Goal: Transaction & Acquisition: Book appointment/travel/reservation

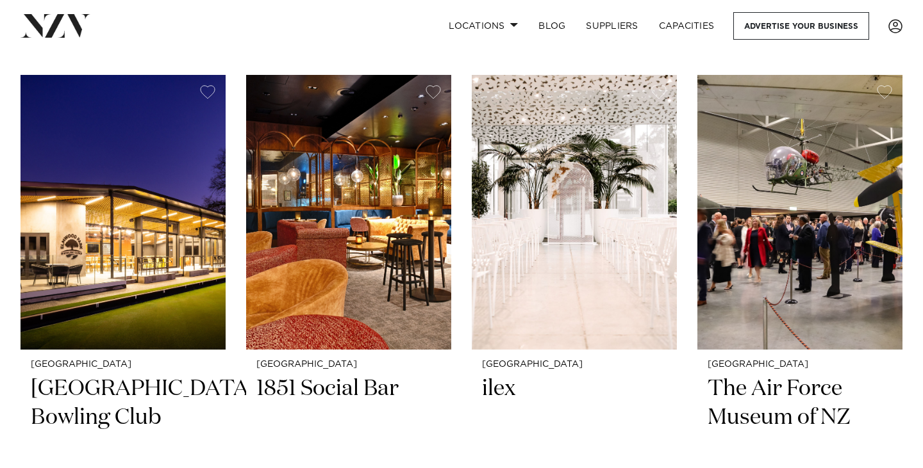
scroll to position [2166, 0]
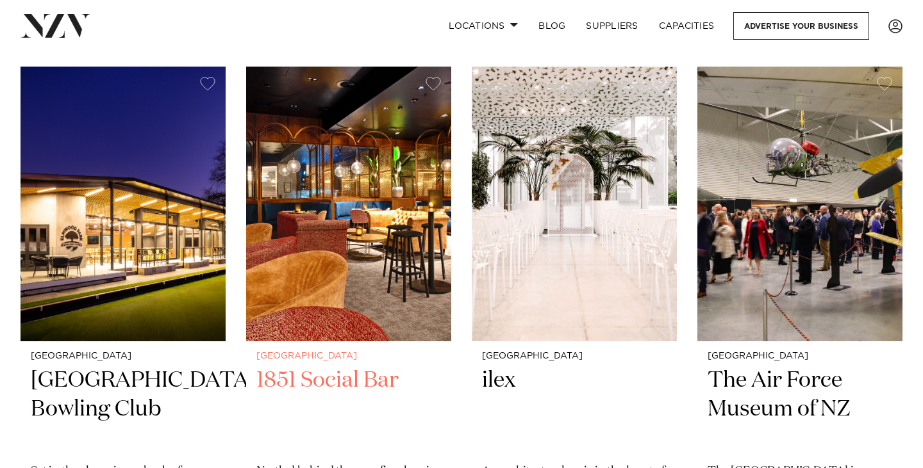
click at [305, 248] on img at bounding box center [348, 204] width 205 height 275
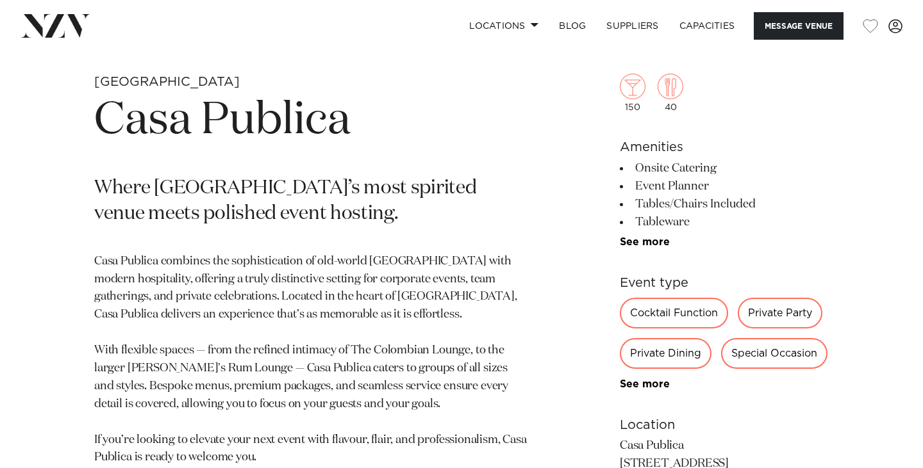
scroll to position [464, 0]
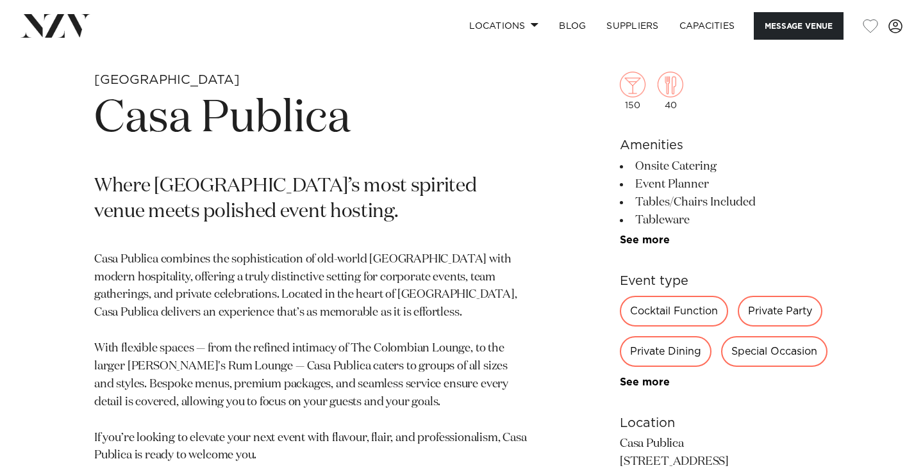
click at [783, 315] on div "Private Party" at bounding box center [780, 311] width 85 height 31
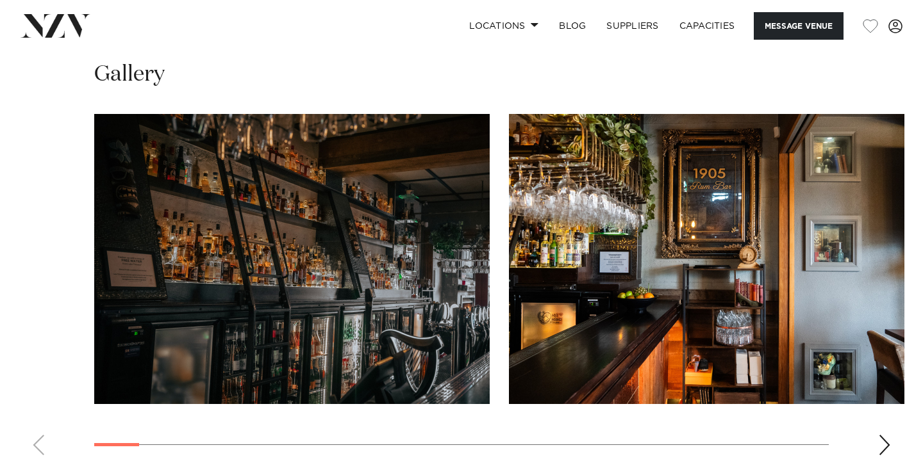
scroll to position [1216, 0]
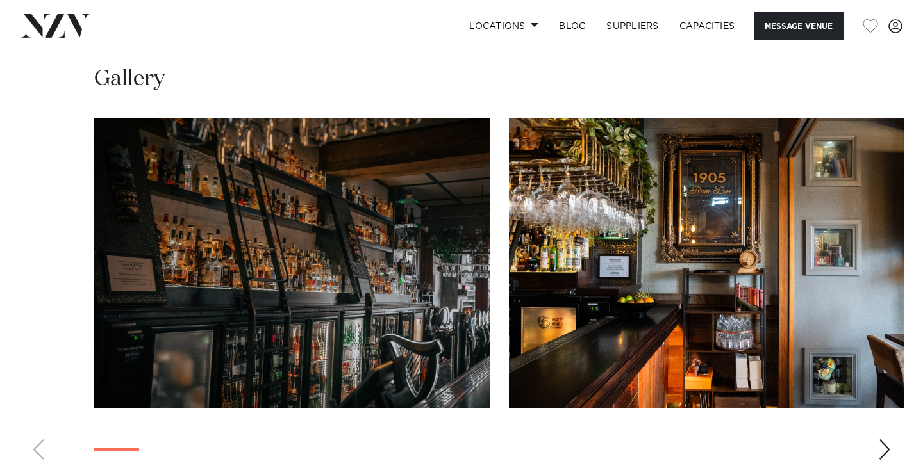
click at [451, 298] on img "1 / 29" at bounding box center [291, 264] width 395 height 290
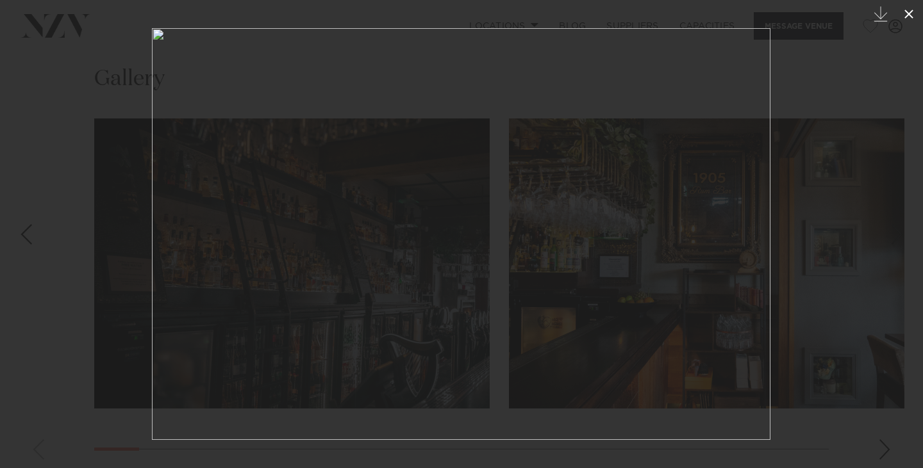
click at [915, 12] on icon at bounding box center [908, 13] width 15 height 15
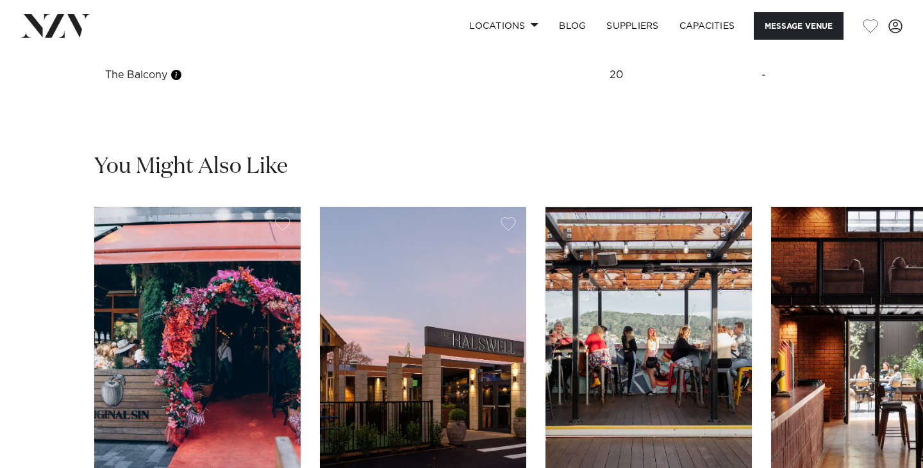
scroll to position [2048, 0]
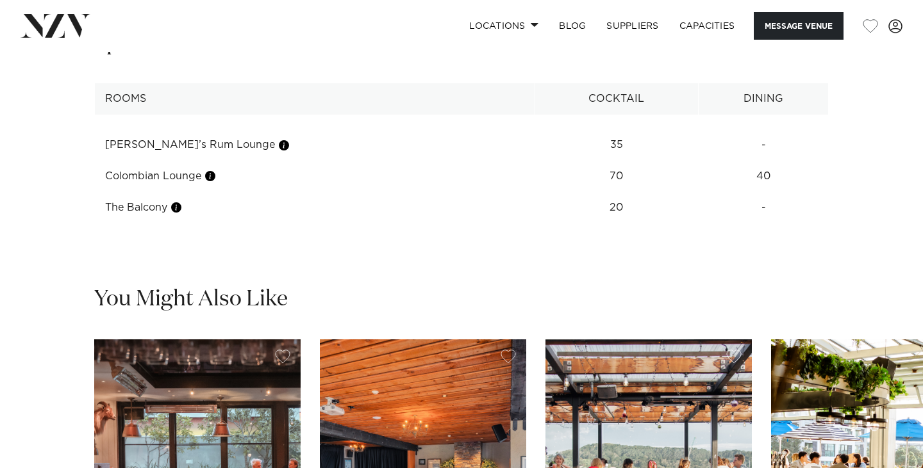
scroll to position [1704, 0]
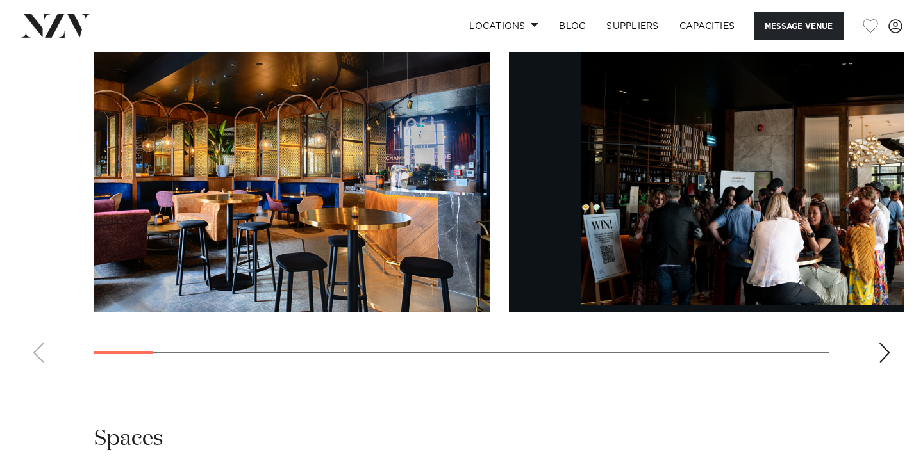
scroll to position [1289, 0]
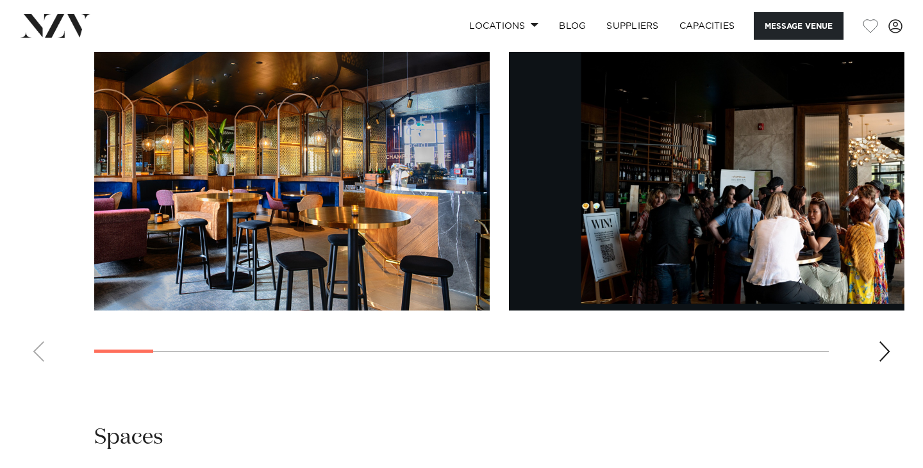
click at [399, 183] on img "1 / 22" at bounding box center [291, 166] width 395 height 290
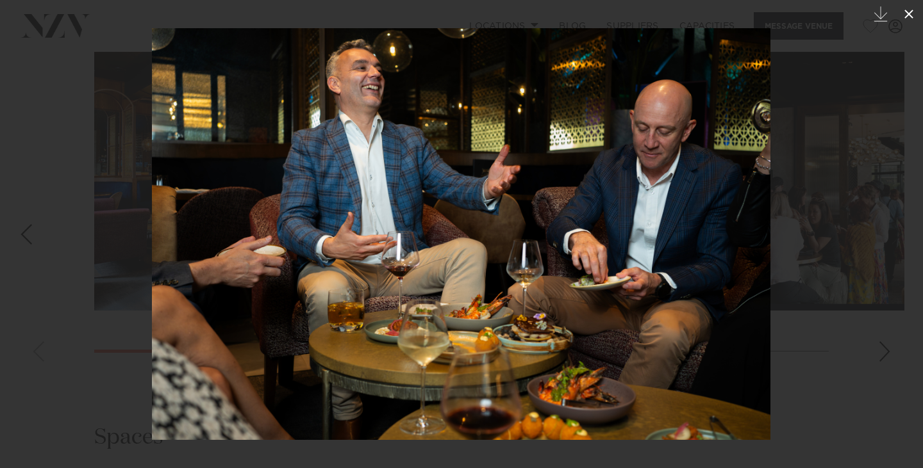
click at [908, 19] on icon at bounding box center [908, 13] width 15 height 15
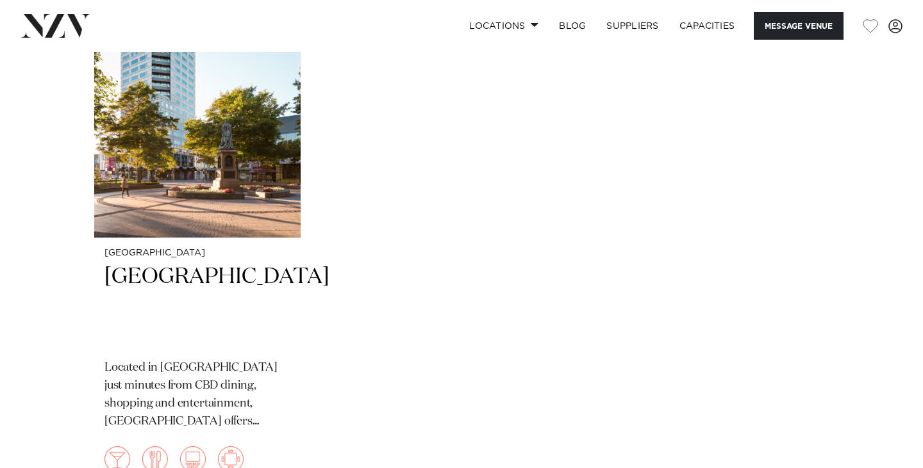
scroll to position [2005, 0]
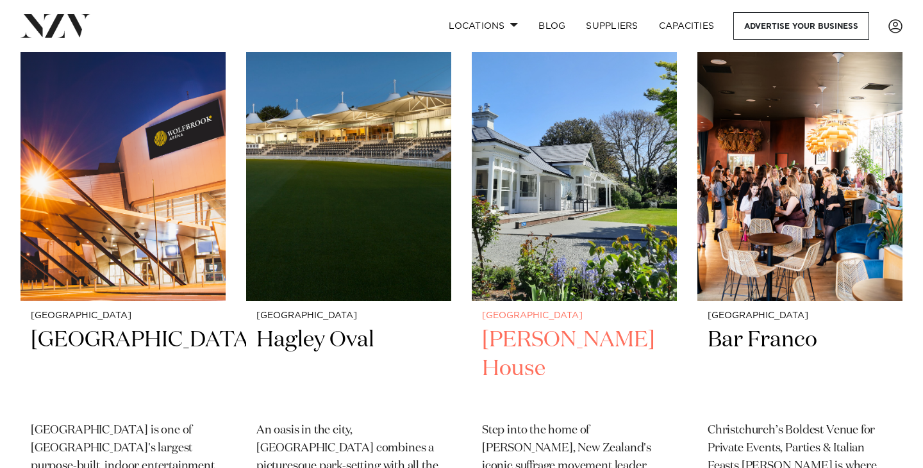
scroll to position [2803, 0]
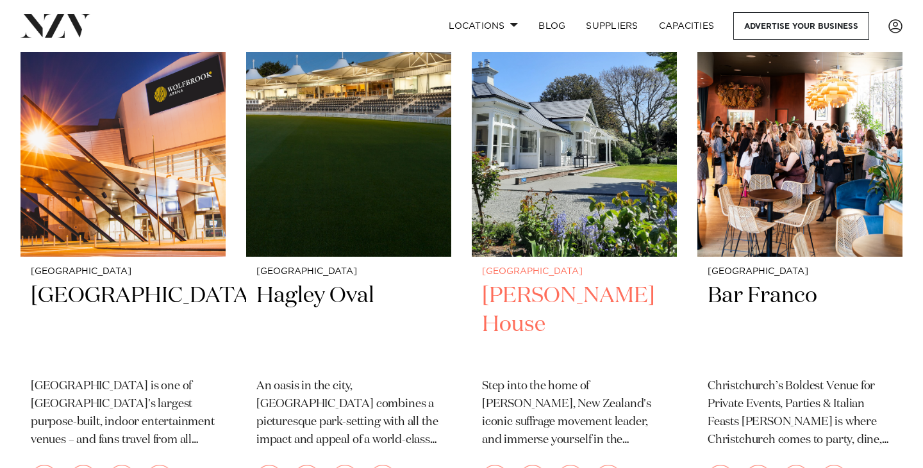
click at [587, 312] on h2 "Kate Sheppard House" at bounding box center [574, 325] width 185 height 87
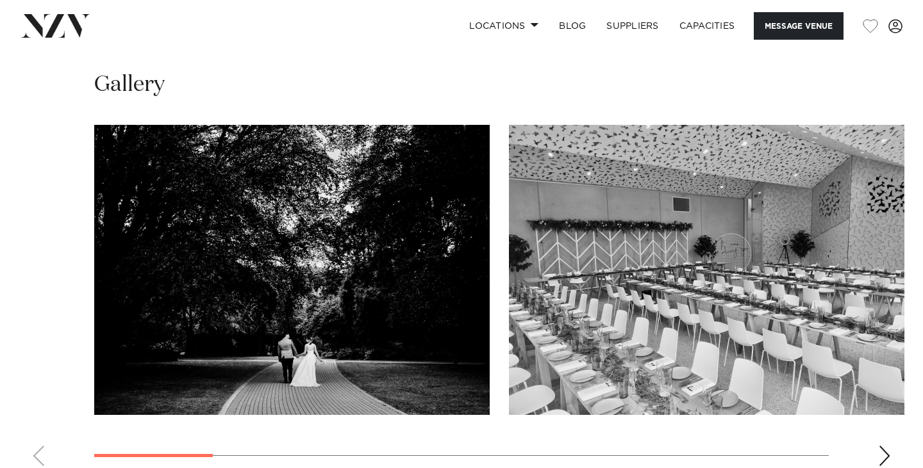
scroll to position [1143, 0]
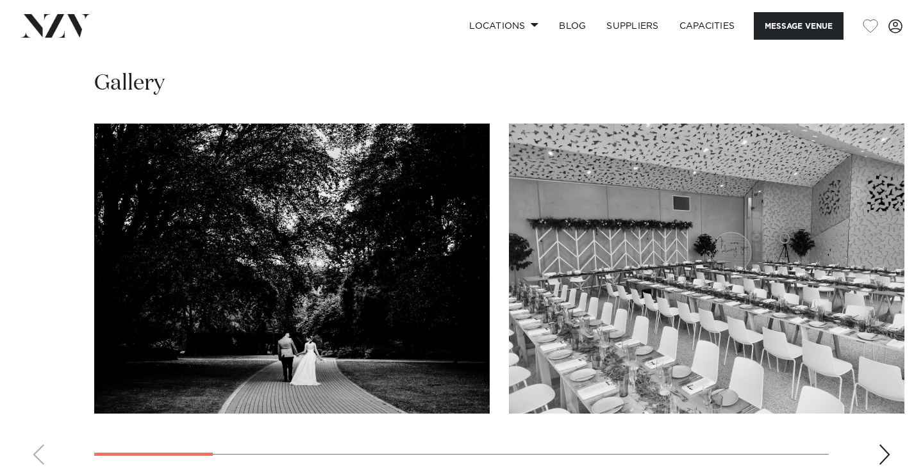
click at [465, 254] on img "1 / 11" at bounding box center [291, 269] width 395 height 290
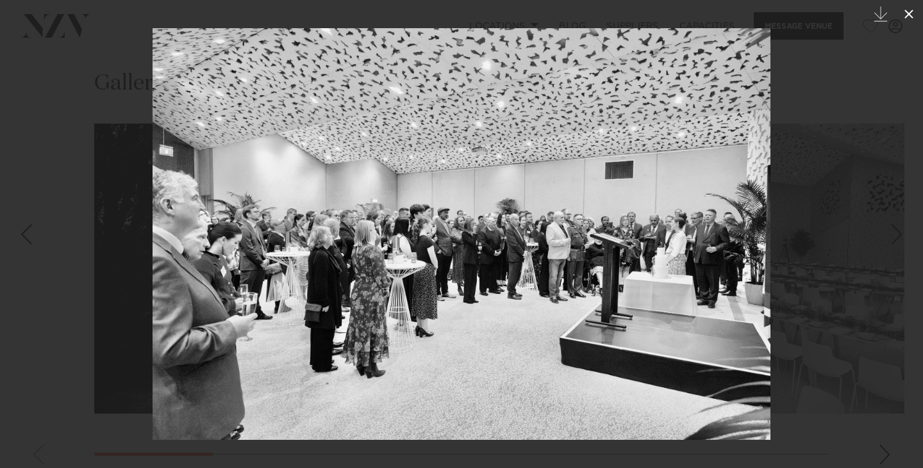
click at [908, 5] on button at bounding box center [909, 14] width 28 height 28
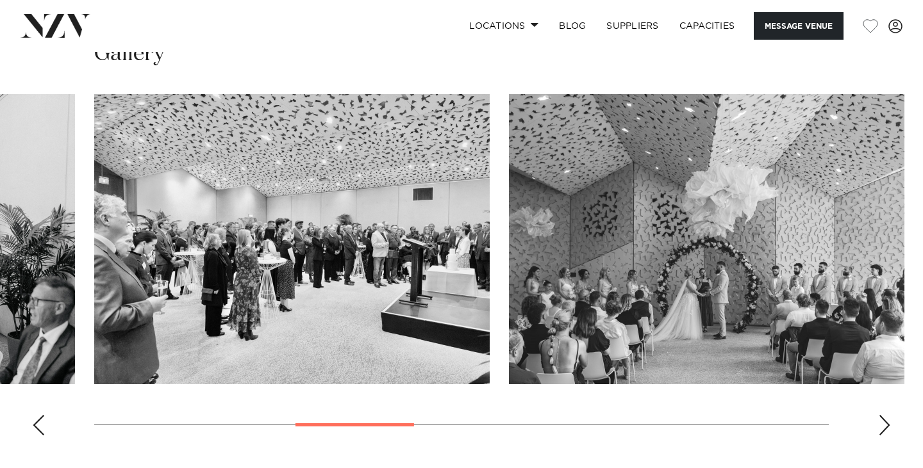
scroll to position [1172, 0]
click at [879, 416] on div "Next slide" at bounding box center [884, 426] width 13 height 21
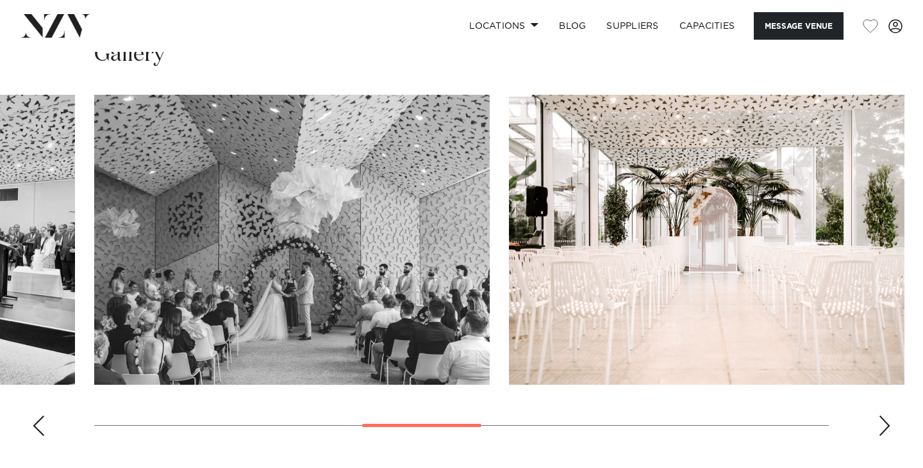
click at [879, 416] on div "Next slide" at bounding box center [884, 426] width 13 height 21
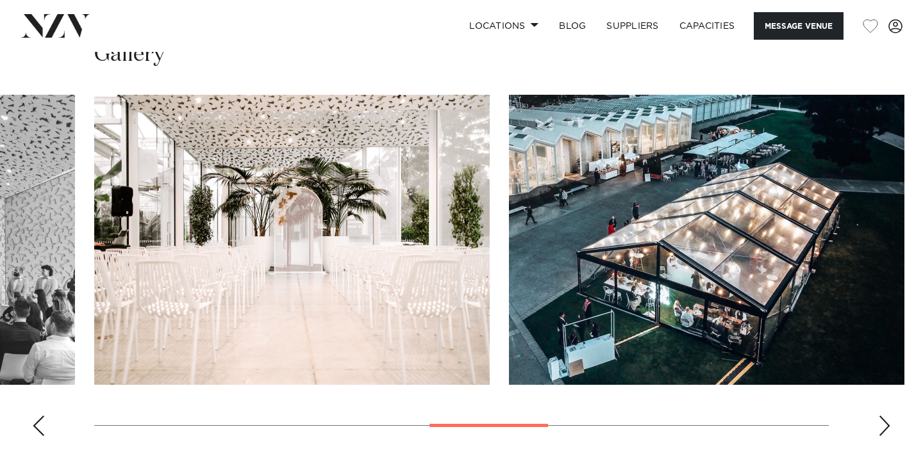
click at [879, 416] on div "Next slide" at bounding box center [884, 426] width 13 height 21
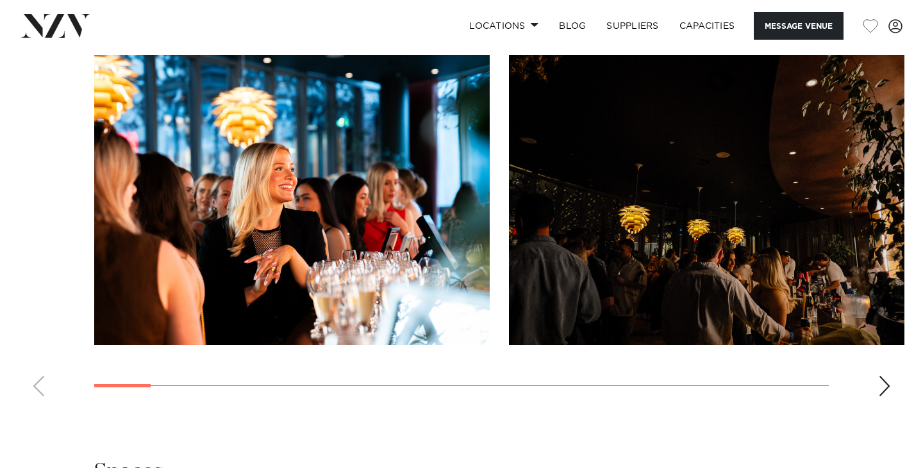
scroll to position [1246, 0]
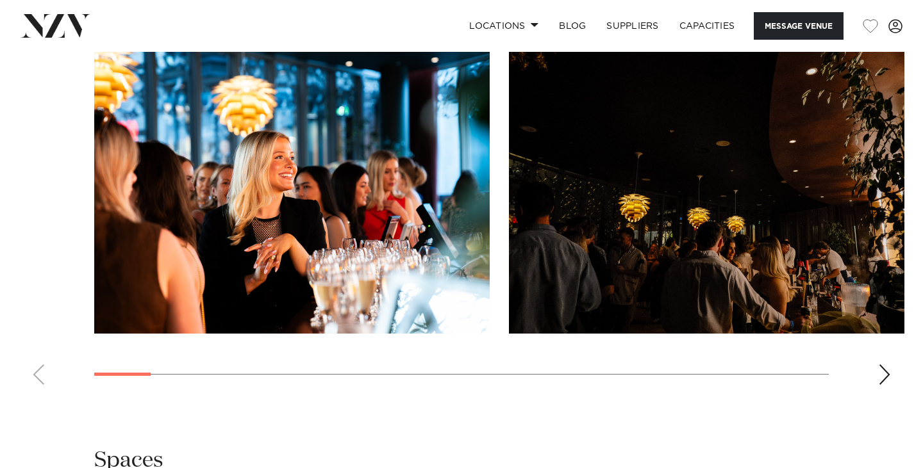
click at [601, 240] on img "2 / 23" at bounding box center [706, 189] width 395 height 290
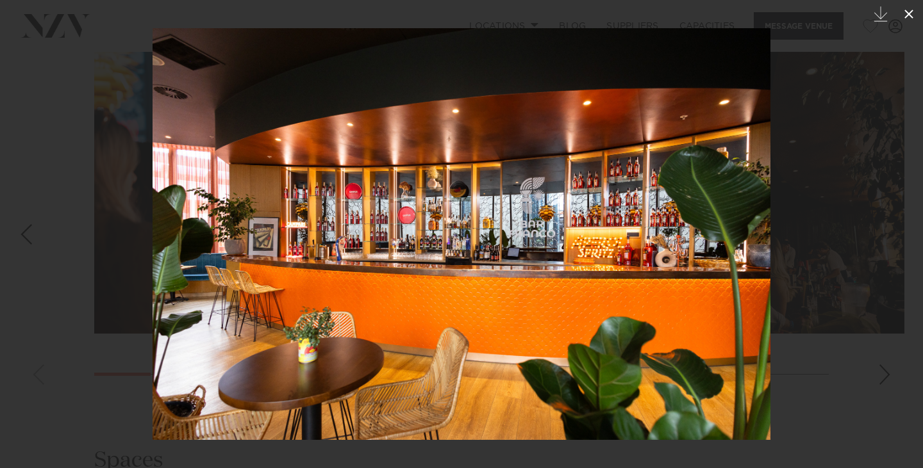
click at [913, 15] on icon at bounding box center [908, 13] width 15 height 15
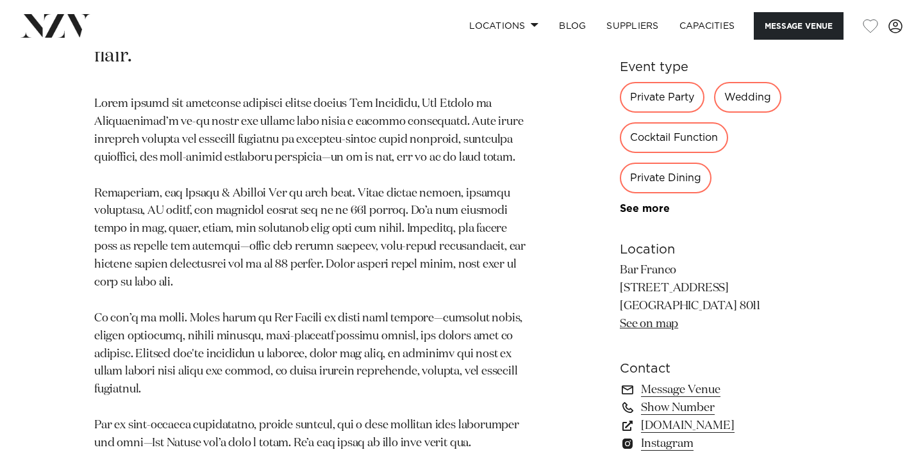
scroll to position [784, 0]
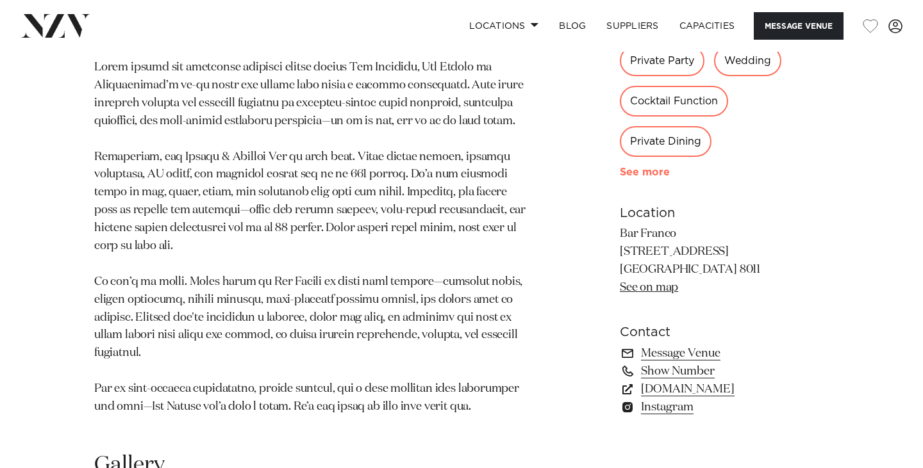
click at [639, 169] on link "See more" at bounding box center [670, 172] width 100 height 10
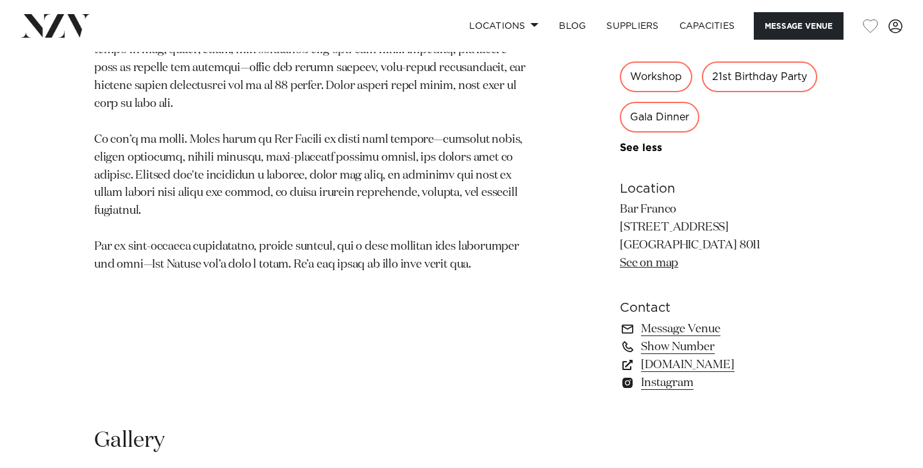
scroll to position [929, 0]
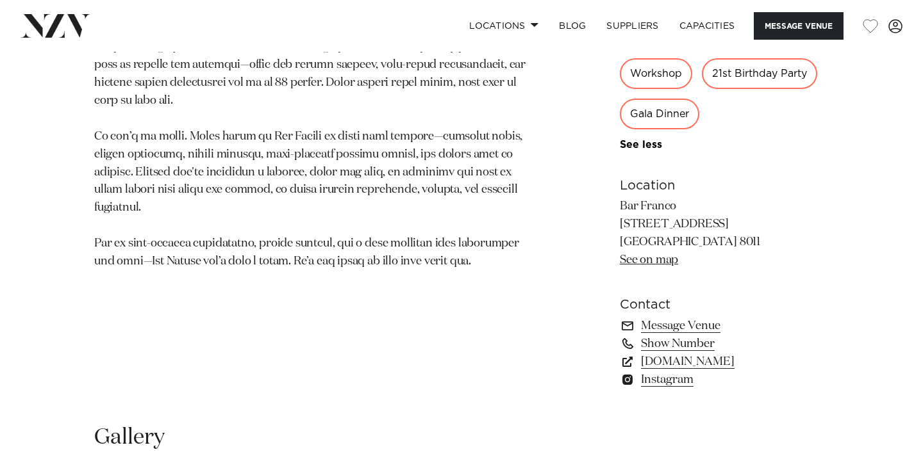
click at [654, 261] on link "See on map" at bounding box center [649, 260] width 58 height 12
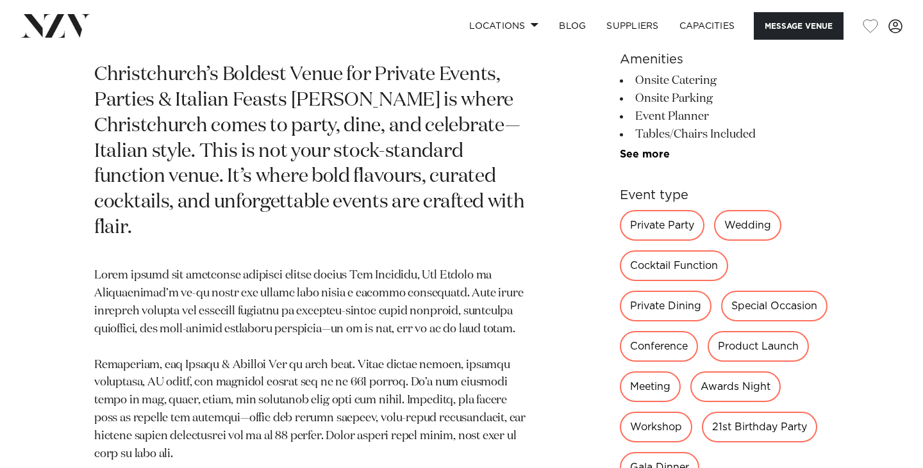
scroll to position [551, 0]
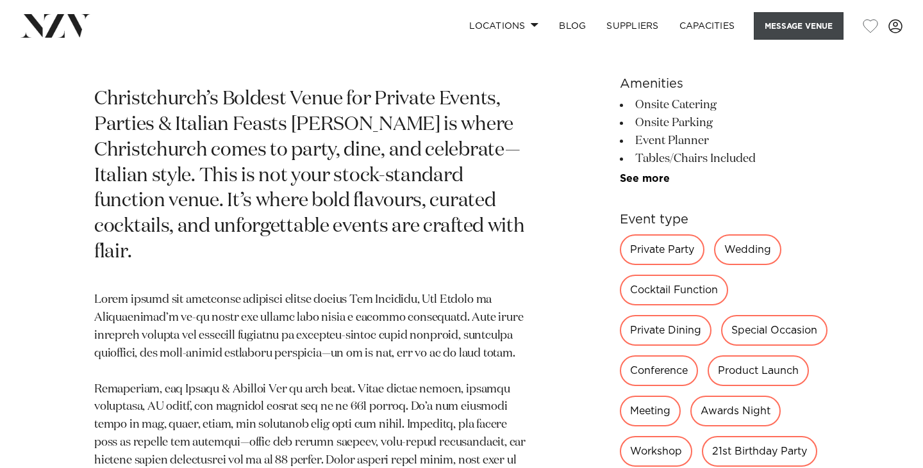
click at [800, 27] on button "Message Venue" at bounding box center [799, 26] width 90 height 28
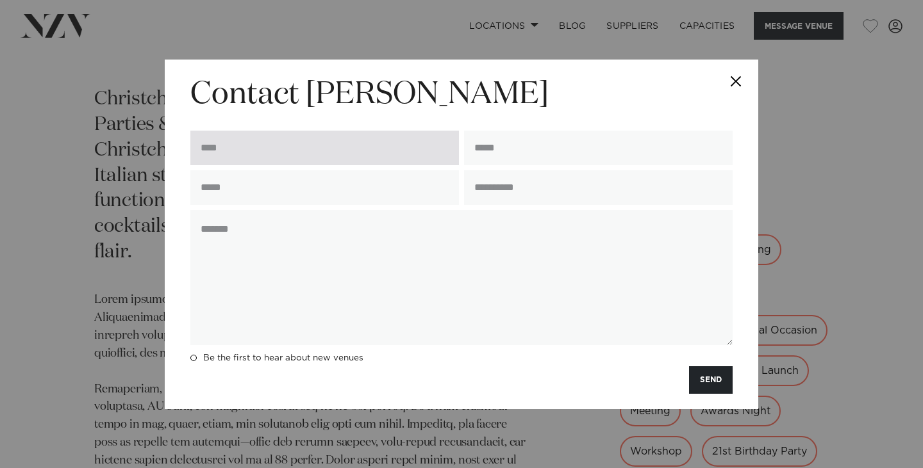
click at [440, 145] on input "text" at bounding box center [324, 148] width 269 height 35
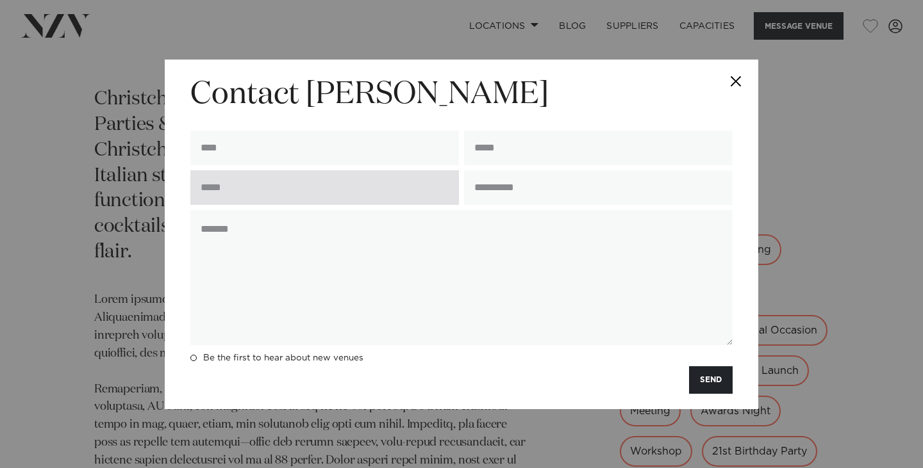
type input "**********"
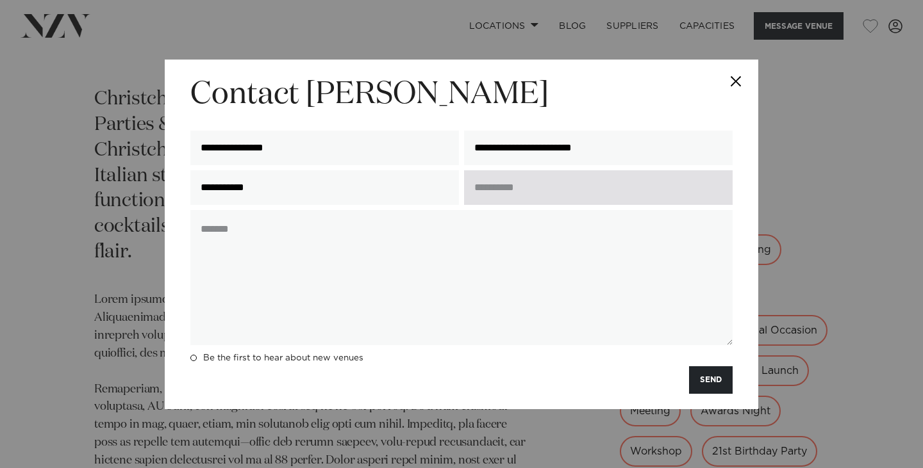
click at [529, 181] on input "text" at bounding box center [598, 187] width 269 height 35
click at [528, 202] on input "text" at bounding box center [598, 187] width 269 height 35
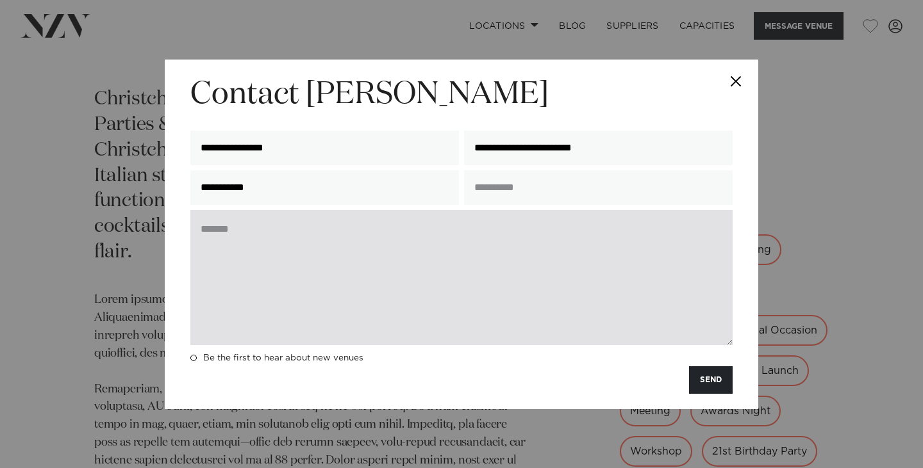
click at [478, 265] on textarea at bounding box center [461, 277] width 542 height 135
paste textarea "**********"
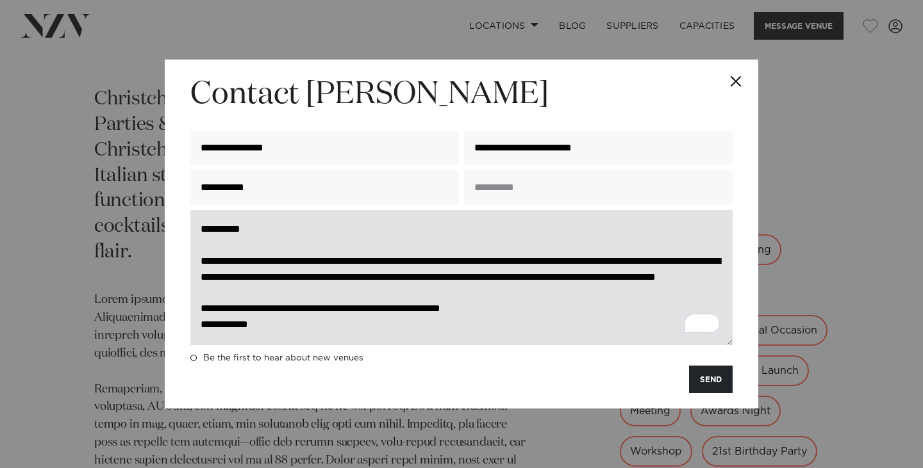
scroll to position [16, 0]
drag, startPoint x: 521, startPoint y: 281, endPoint x: 397, endPoint y: 265, distance: 124.8
click at [397, 265] on textarea "**********" at bounding box center [461, 277] width 542 height 135
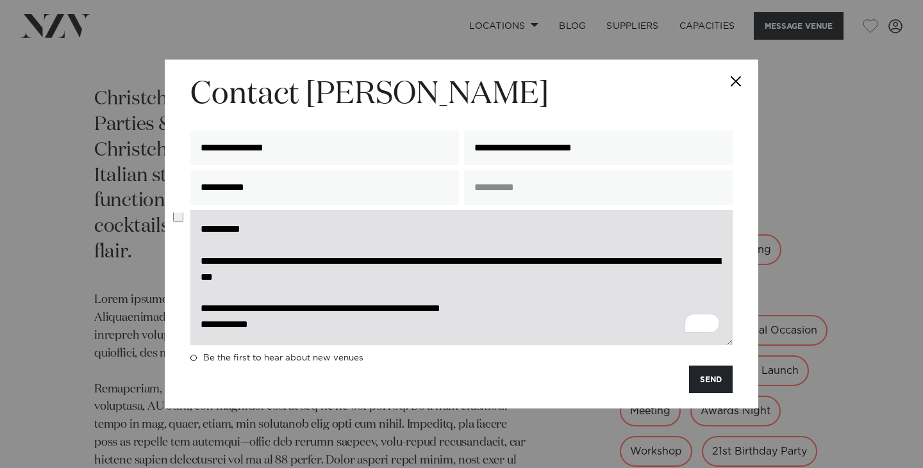
scroll to position [0, 0]
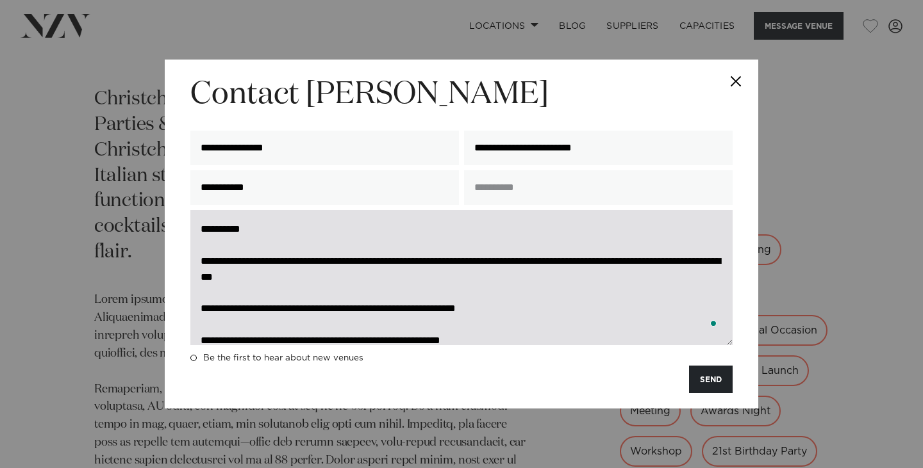
click at [350, 303] on textarea "**********" at bounding box center [461, 277] width 542 height 135
click at [347, 310] on textarea "**********" at bounding box center [461, 277] width 542 height 135
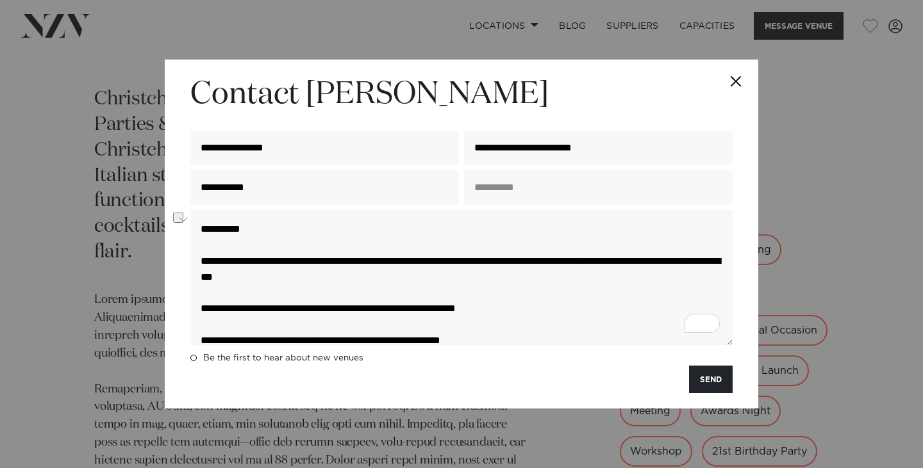
type textarea "**********"
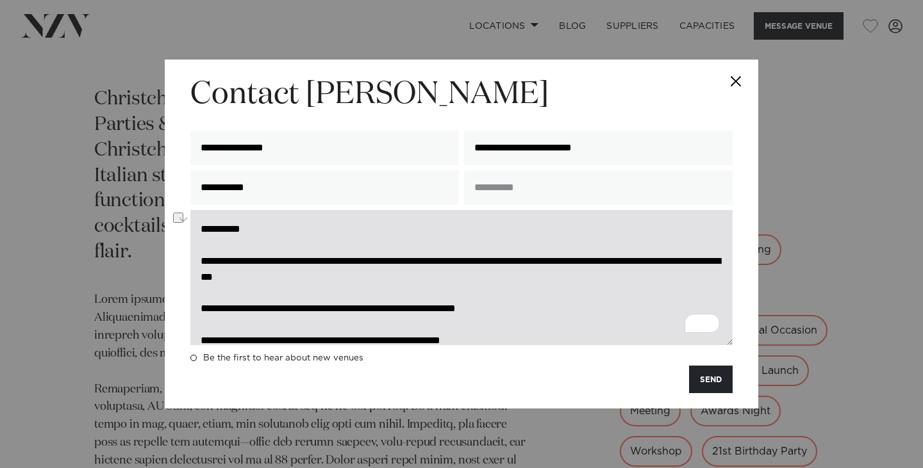
click at [591, 298] on textarea "**********" at bounding box center [461, 277] width 542 height 135
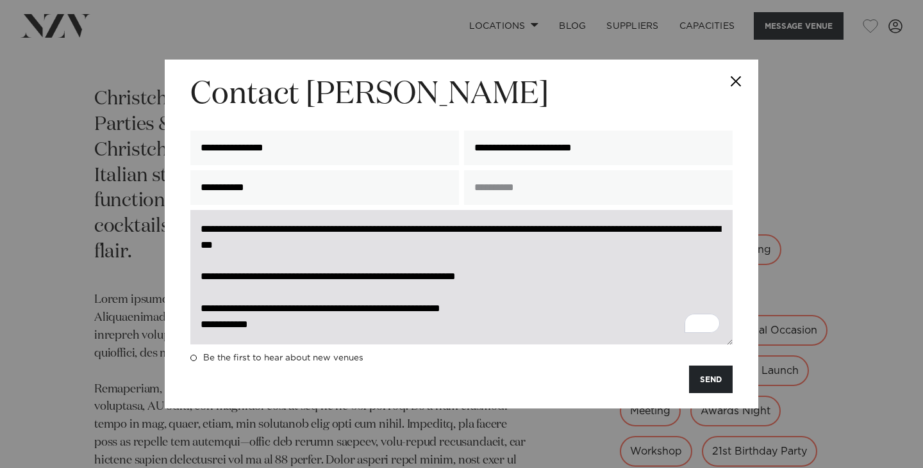
scroll to position [32, 0]
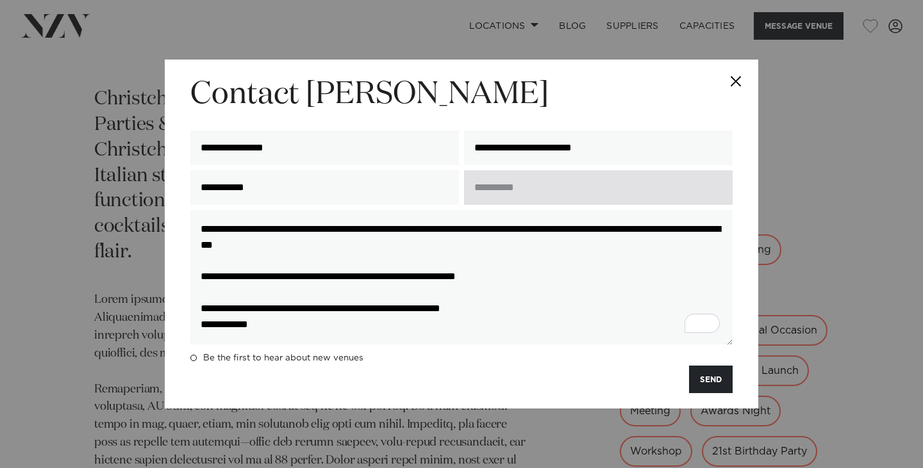
click at [592, 186] on input "text" at bounding box center [598, 187] width 269 height 35
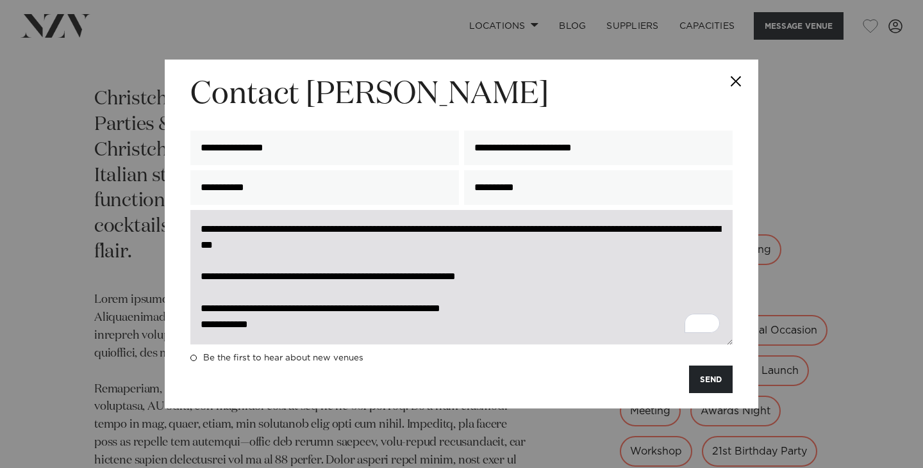
type input "**********"
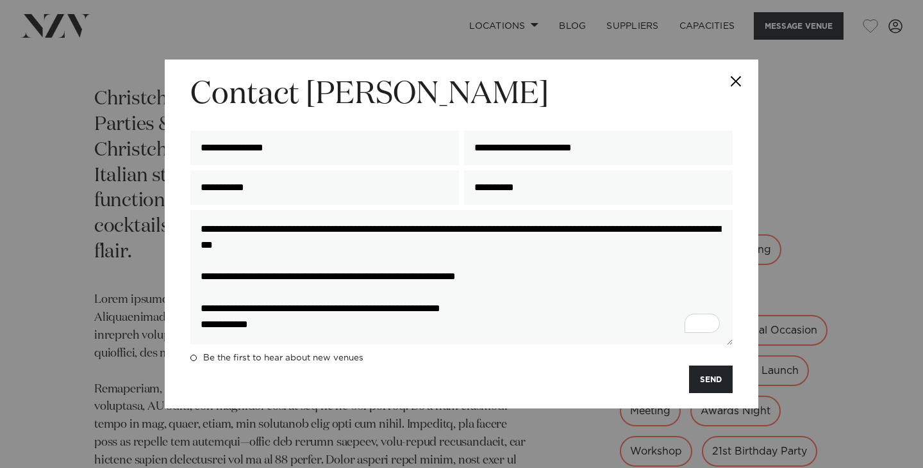
scroll to position [0, 0]
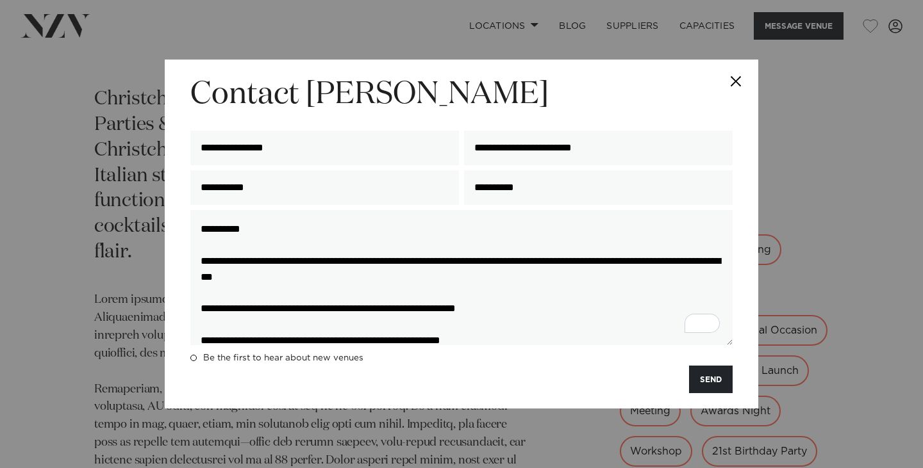
drag, startPoint x: 281, startPoint y: 327, endPoint x: 172, endPoint y: 196, distance: 170.2
click at [172, 197] on div "**********" at bounding box center [461, 235] width 593 height 350
click at [699, 378] on button "SEND" at bounding box center [711, 380] width 44 height 28
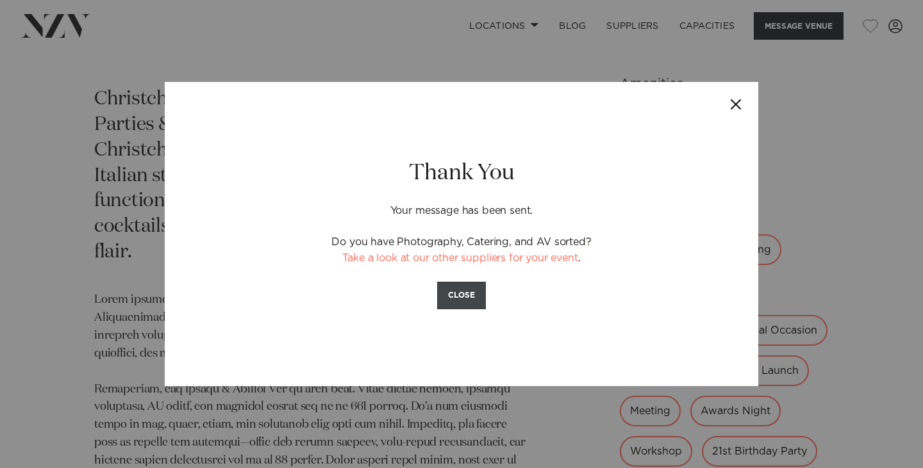
click at [459, 296] on button "CLOSE" at bounding box center [461, 296] width 49 height 28
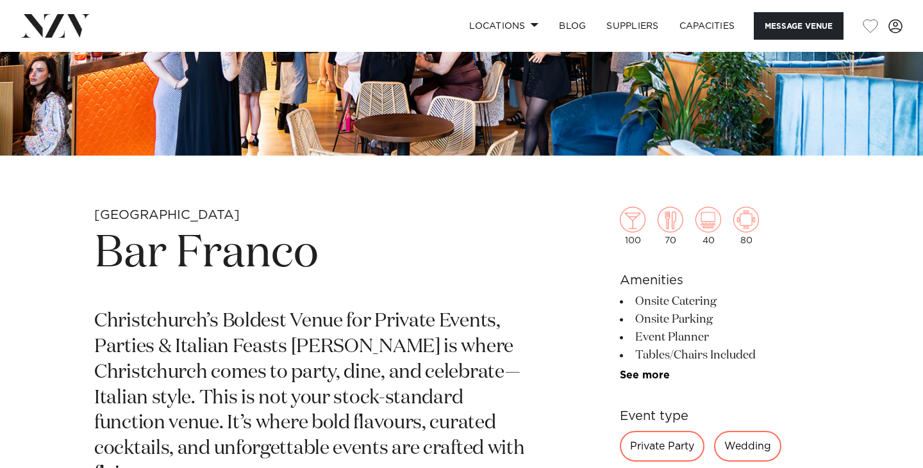
scroll to position [433, 0]
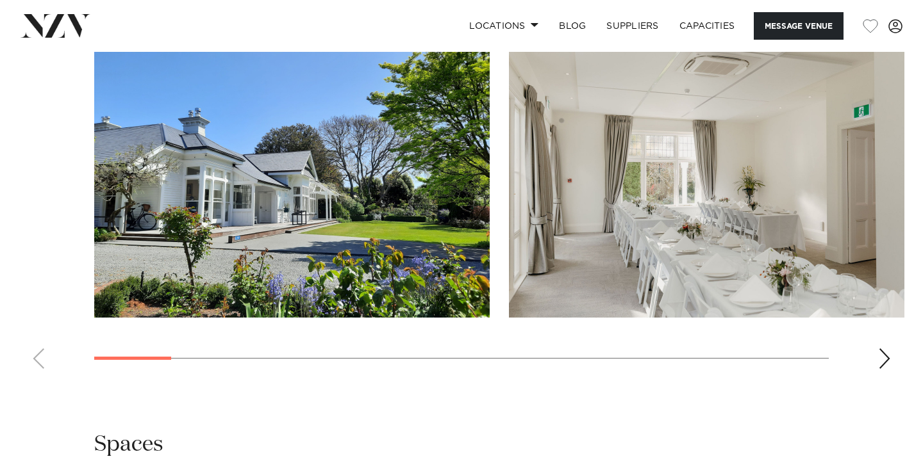
scroll to position [1297, 0]
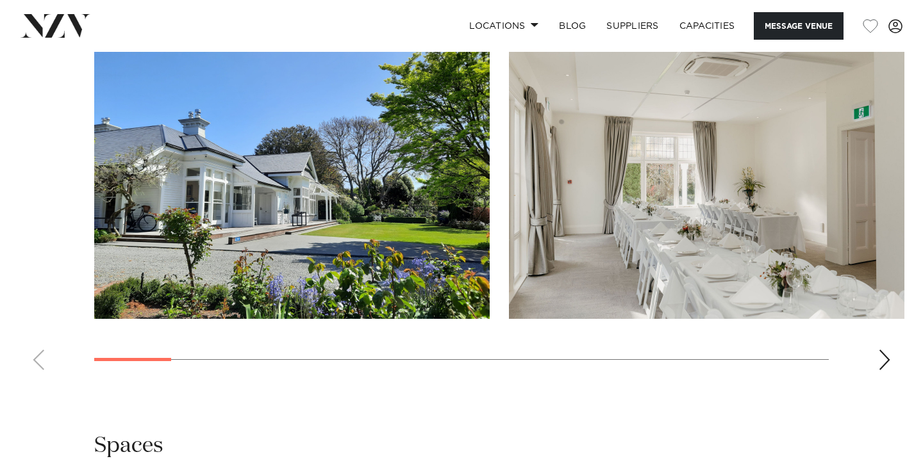
click at [430, 190] on img "1 / 17" at bounding box center [291, 174] width 395 height 290
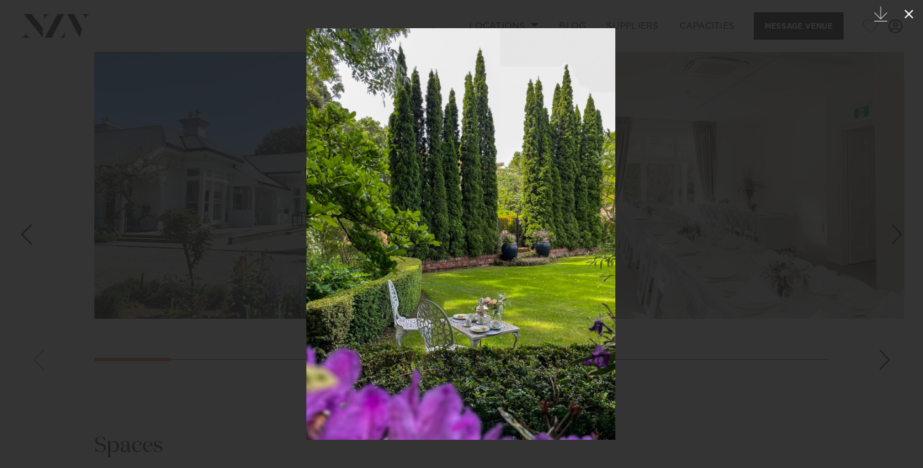
click at [910, 15] on icon at bounding box center [908, 14] width 9 height 9
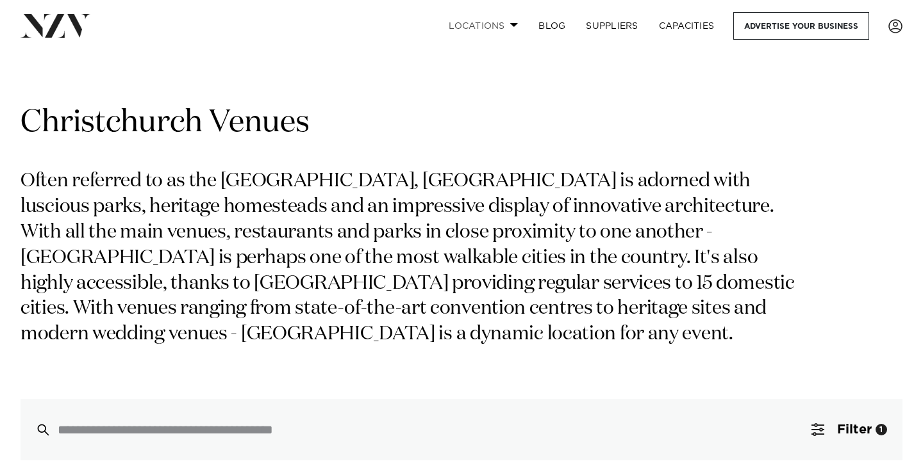
click at [511, 22] on link "Locations" at bounding box center [483, 26] width 90 height 28
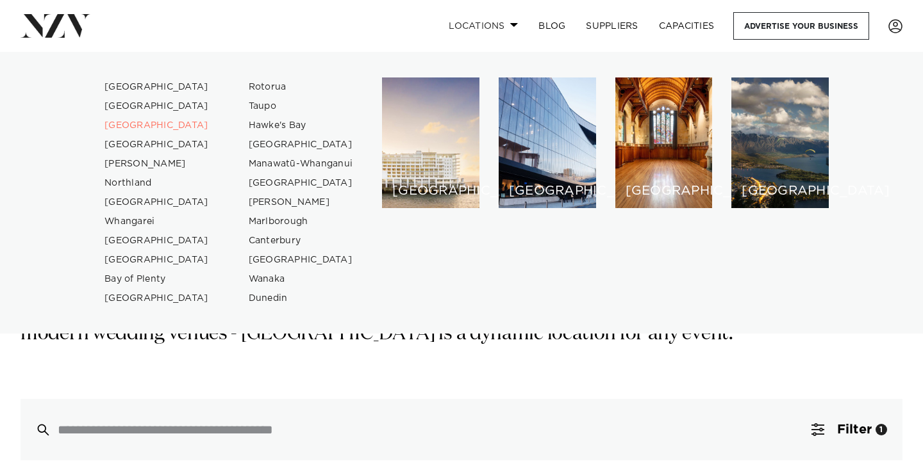
click at [511, 22] on link "Locations" at bounding box center [483, 26] width 90 height 28
